Goal: Transaction & Acquisition: Book appointment/travel/reservation

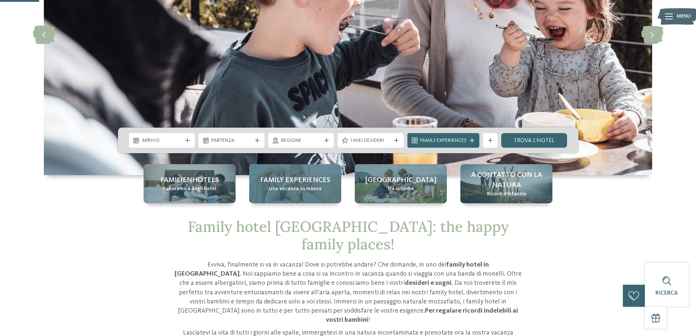
scroll to position [219, 0]
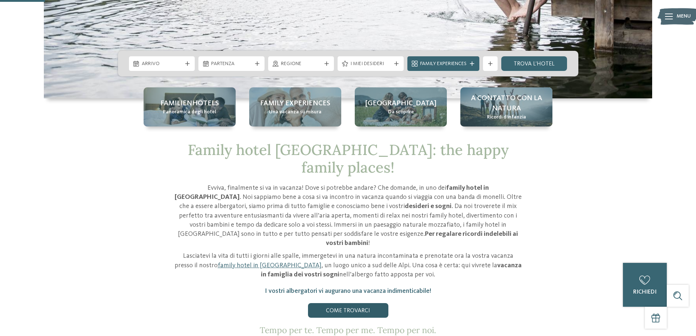
click at [347, 303] on link "Come trovarci" at bounding box center [348, 310] width 80 height 15
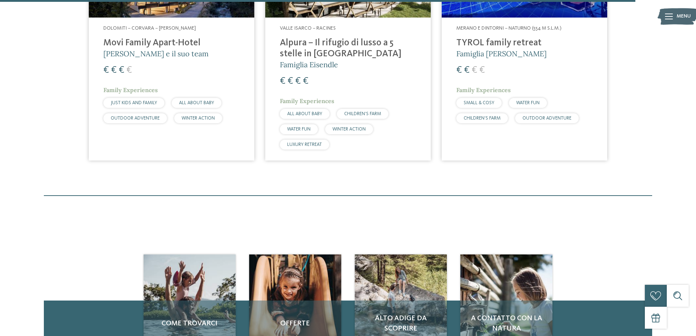
scroll to position [2265, 0]
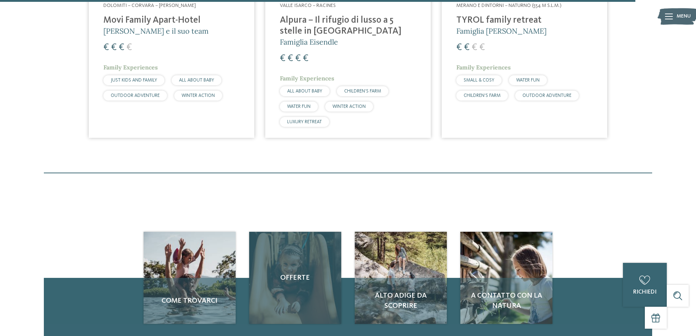
click at [294, 273] on span "Offerte" at bounding box center [294, 278] width 77 height 10
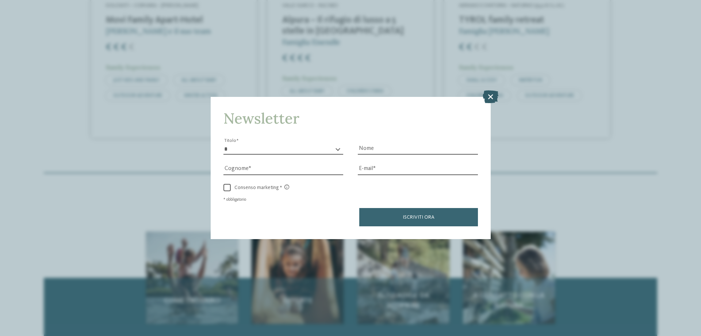
click at [489, 95] on icon at bounding box center [491, 96] width 16 height 13
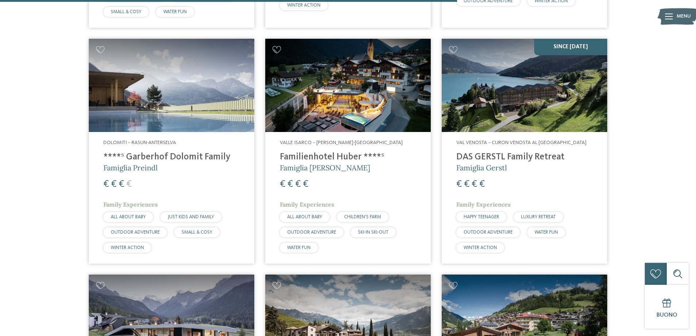
scroll to position [1607, 0]
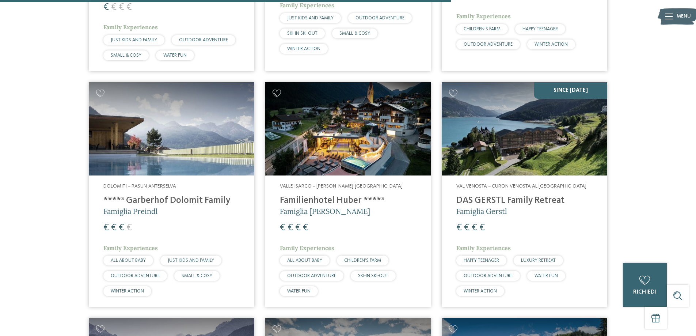
click at [312, 195] on h4 "Familienhotel Huber ****ˢ" at bounding box center [348, 200] width 136 height 11
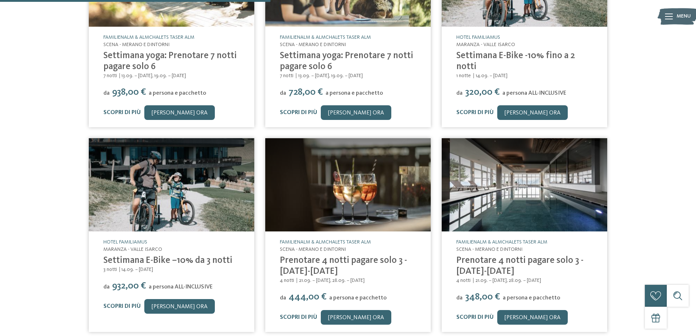
scroll to position [292, 0]
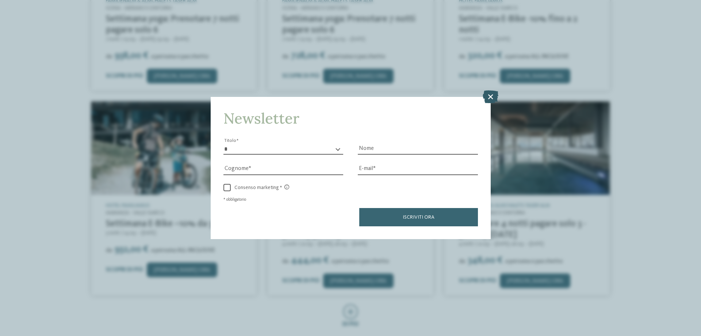
click at [489, 94] on icon at bounding box center [491, 96] width 16 height 13
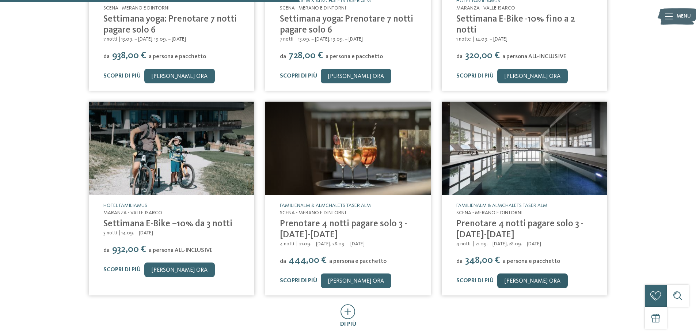
click at [515, 281] on link "[PERSON_NAME] ora" at bounding box center [532, 280] width 71 height 15
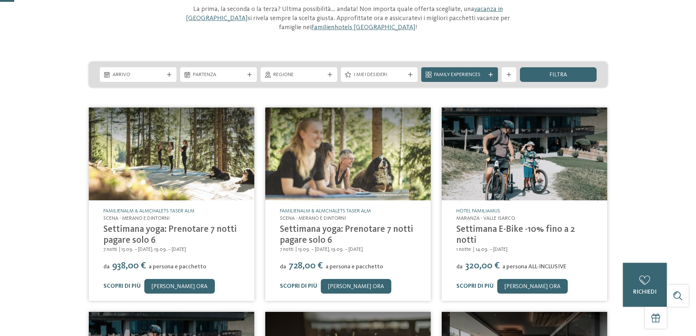
scroll to position [0, 0]
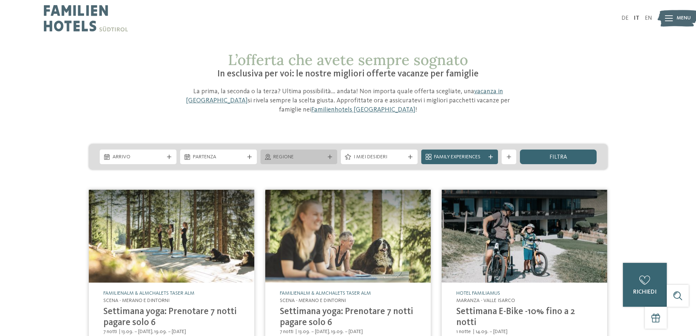
click at [325, 156] on div "Regione" at bounding box center [298, 157] width 55 height 8
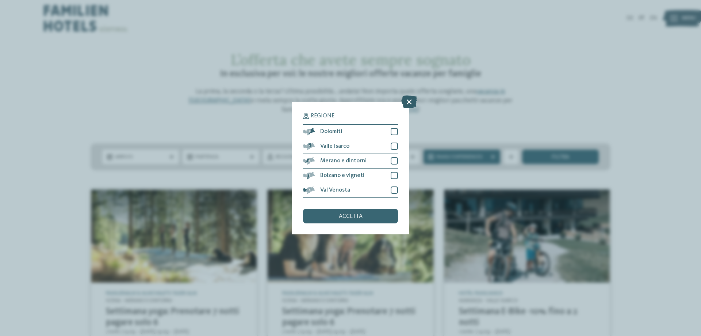
click at [410, 103] on icon at bounding box center [409, 101] width 16 height 13
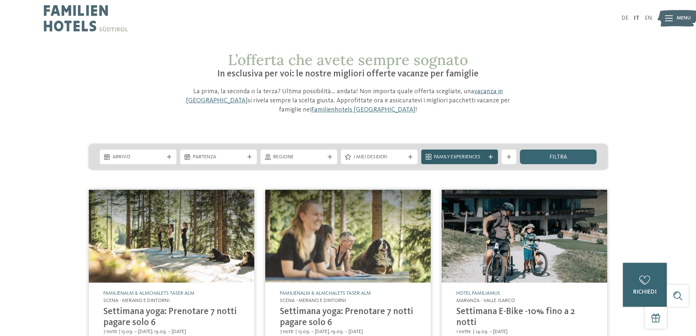
click at [490, 156] on icon at bounding box center [490, 157] width 4 height 4
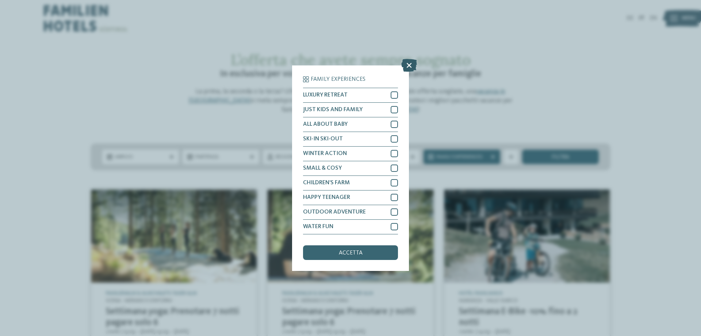
click at [408, 65] on icon at bounding box center [409, 64] width 16 height 13
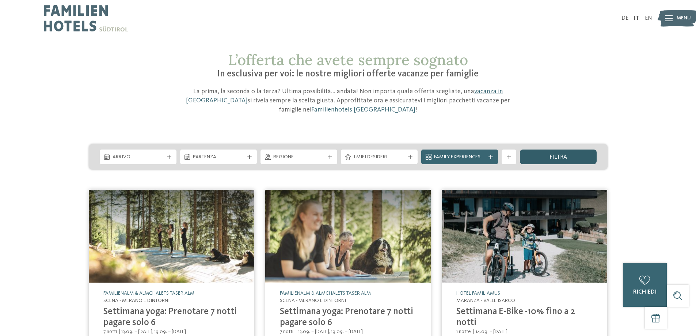
click at [556, 158] on span "filtra" at bounding box center [558, 157] width 18 height 6
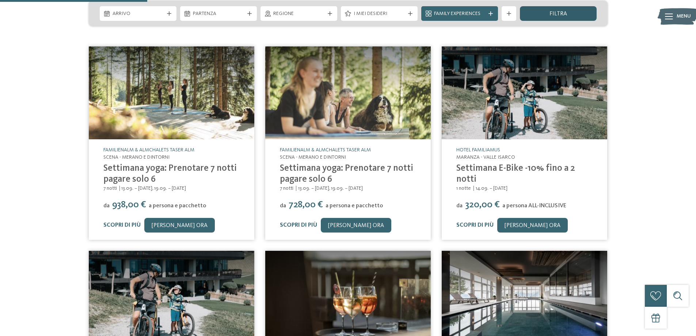
scroll to position [144, 0]
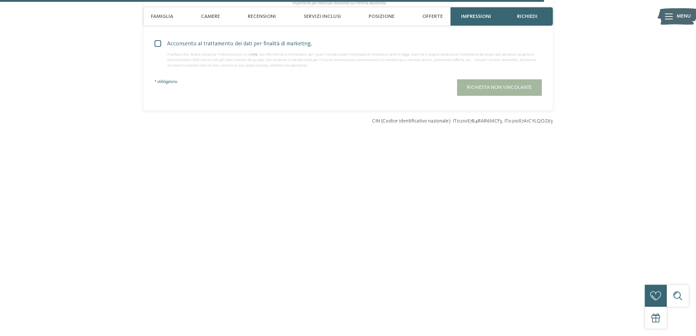
scroll to position [2328, 0]
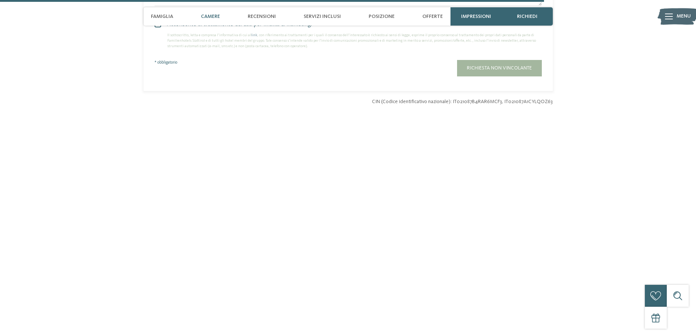
click at [209, 16] on span "Camere" at bounding box center [210, 17] width 19 height 6
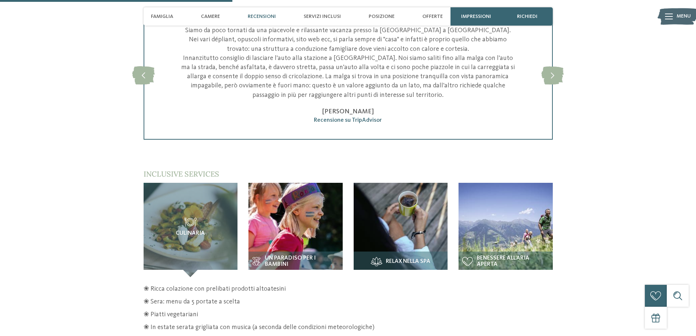
scroll to position [1049, 0]
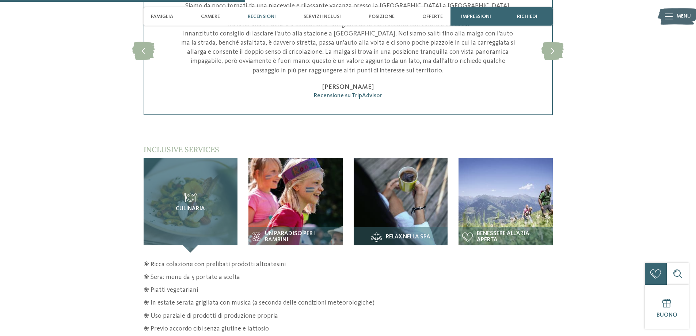
click at [191, 193] on icon at bounding box center [190, 197] width 12 height 9
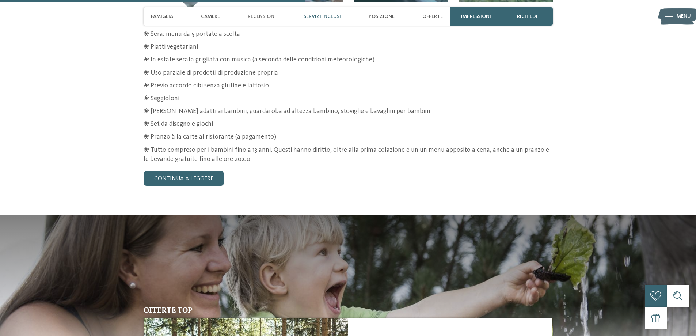
scroll to position [1304, 0]
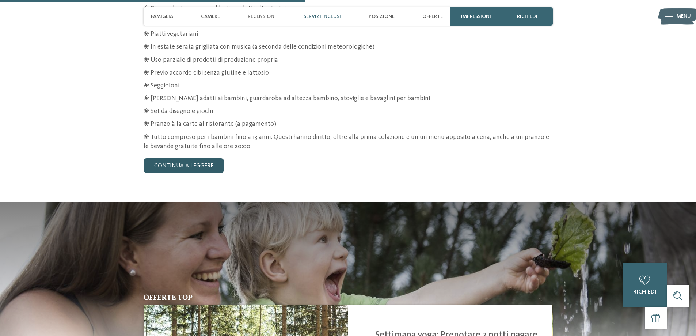
click at [181, 158] on link "continua a leggere" at bounding box center [184, 165] width 80 height 15
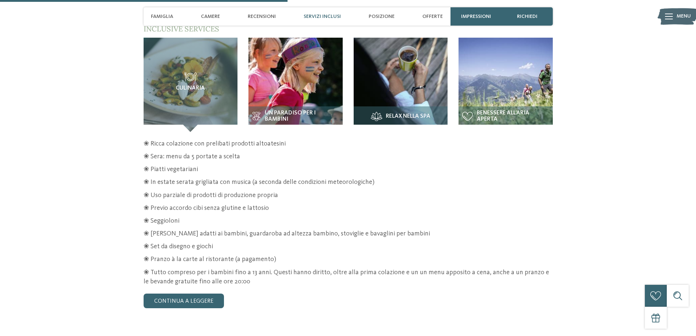
scroll to position [1158, 0]
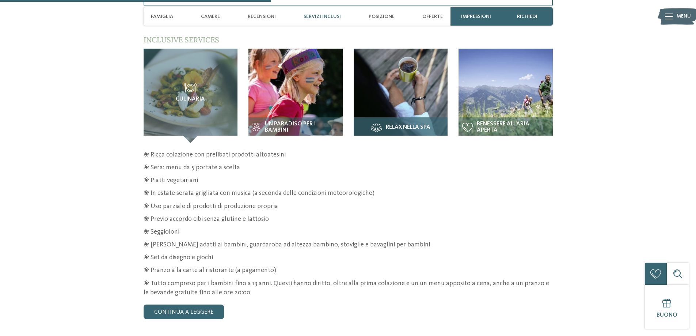
click at [401, 124] on span "Relax nella spa" at bounding box center [408, 127] width 45 height 7
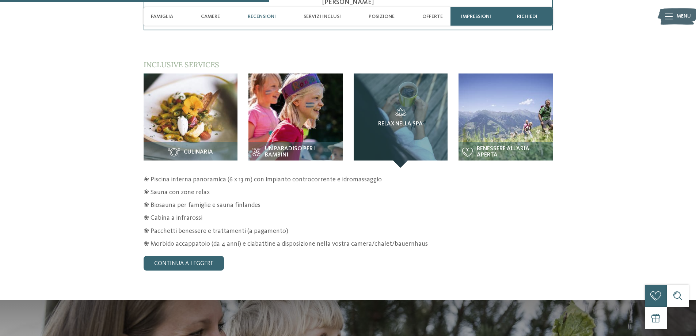
scroll to position [1122, 0]
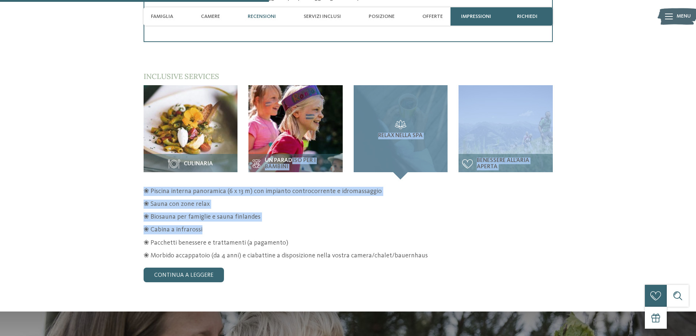
drag, startPoint x: 293, startPoint y: 151, endPoint x: 489, endPoint y: 213, distance: 206.1
click at [489, 213] on div "Culinaria Un paradiso per i bambini" at bounding box center [348, 183] width 409 height 197
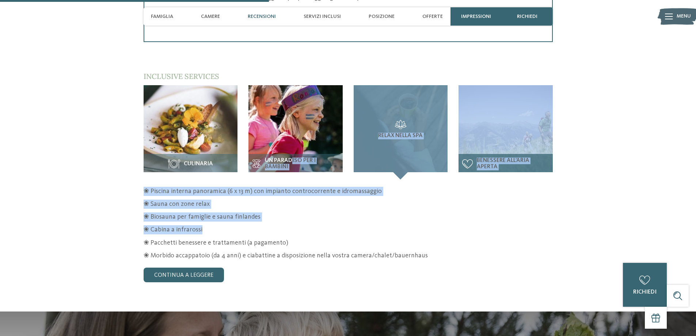
click at [491, 157] on span "Benessere all’aria aperta" at bounding box center [513, 163] width 72 height 13
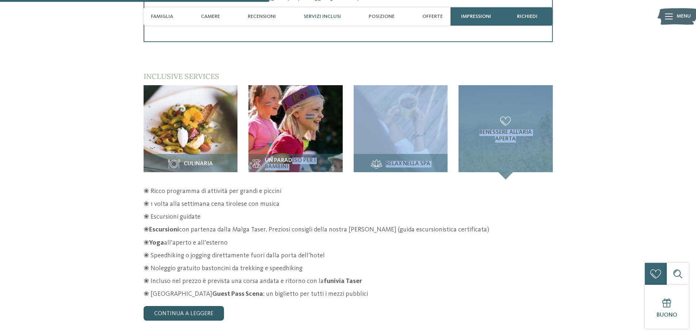
click at [210, 306] on link "continua a leggere" at bounding box center [184, 313] width 80 height 15
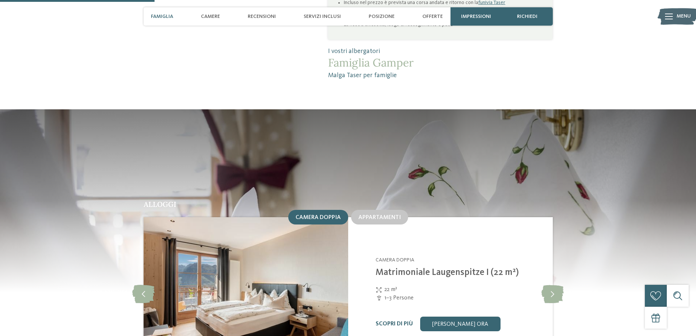
scroll to position [610, 0]
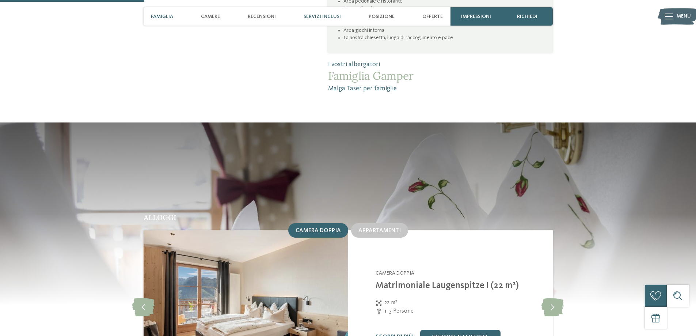
click at [326, 16] on span "Servizi inclusi" at bounding box center [322, 17] width 37 height 6
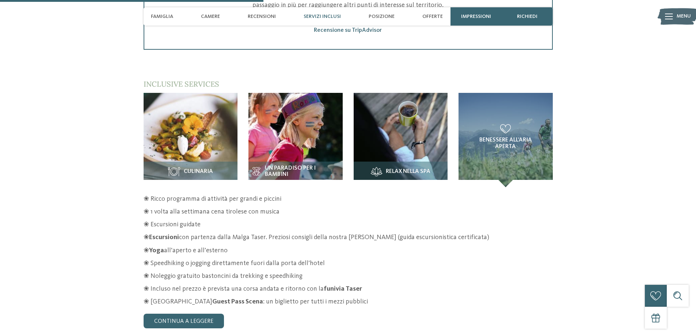
scroll to position [1144, 0]
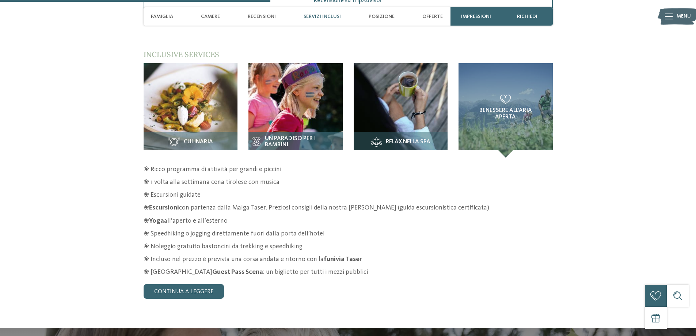
click at [274, 136] on span "Un paradiso per i bambini" at bounding box center [302, 142] width 74 height 13
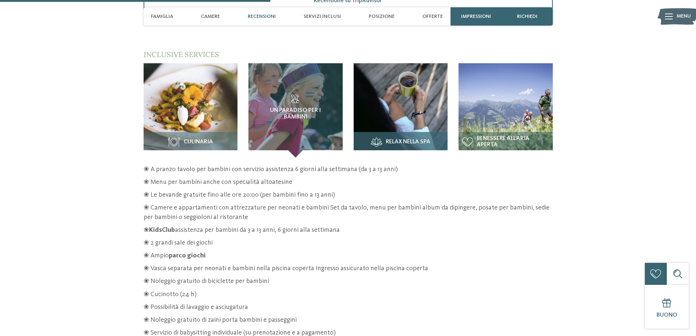
click at [397, 139] on span "Relax nella spa" at bounding box center [408, 142] width 45 height 7
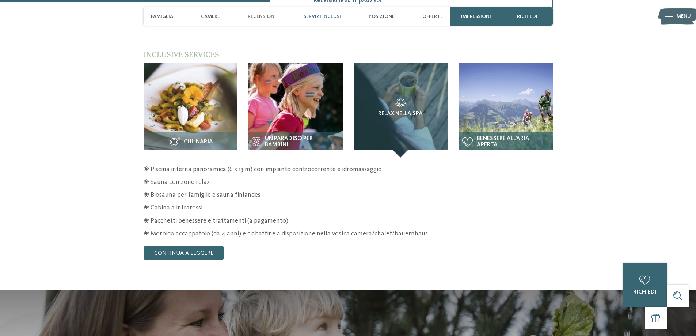
click at [518, 136] on span "Benessere all’aria aperta" at bounding box center [513, 142] width 72 height 13
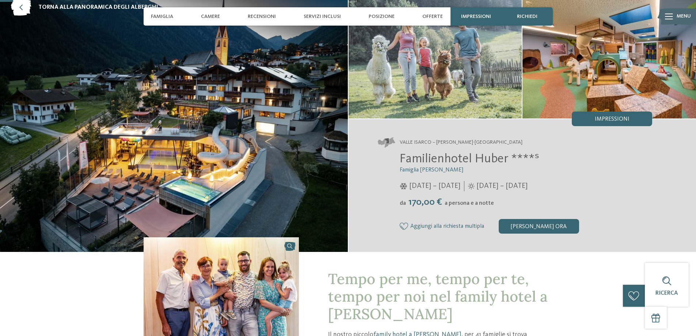
scroll to position [37, 0]
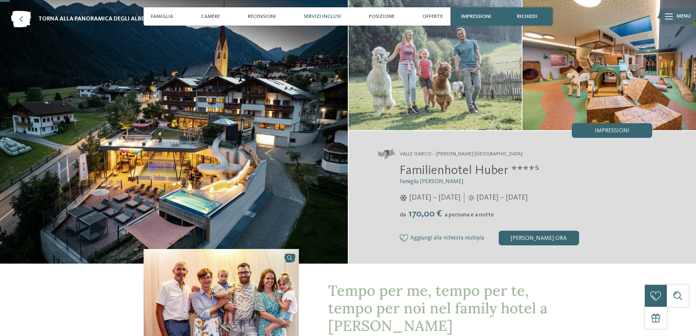
click at [315, 15] on span "Servizi inclusi" at bounding box center [322, 17] width 37 height 6
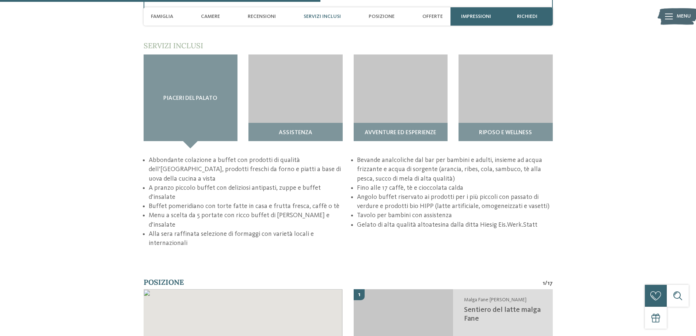
scroll to position [1190, 0]
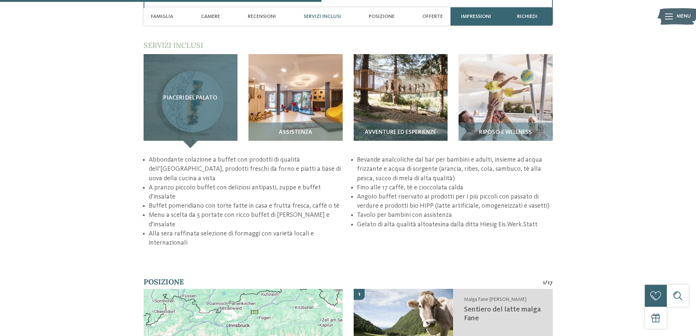
click at [202, 96] on span "Piaceri del palato" at bounding box center [190, 98] width 54 height 7
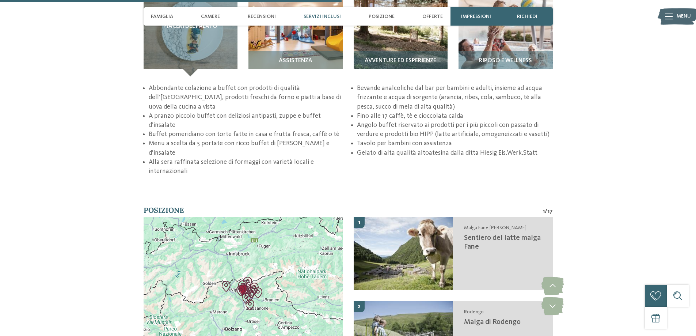
scroll to position [1263, 0]
